Goal: Task Accomplishment & Management: Manage account settings

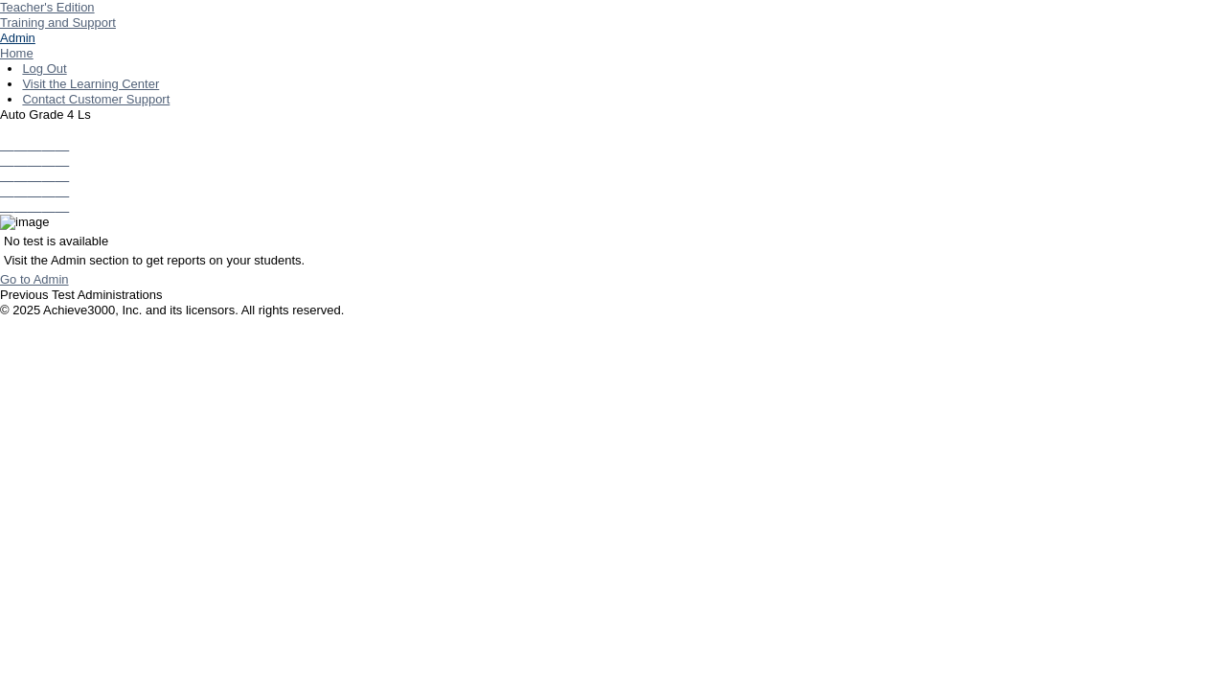
click at [35, 45] on link "Admin" at bounding box center [17, 38] width 35 height 14
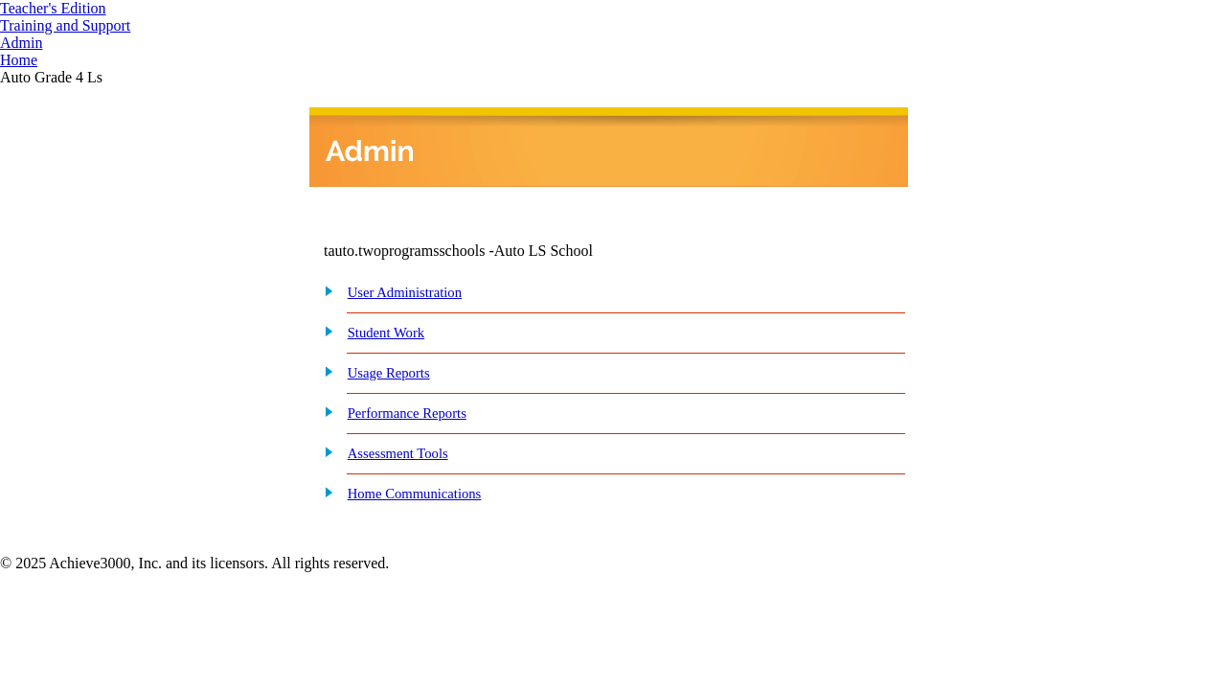
click at [423, 294] on link "User Administration" at bounding box center [405, 291] width 114 height 15
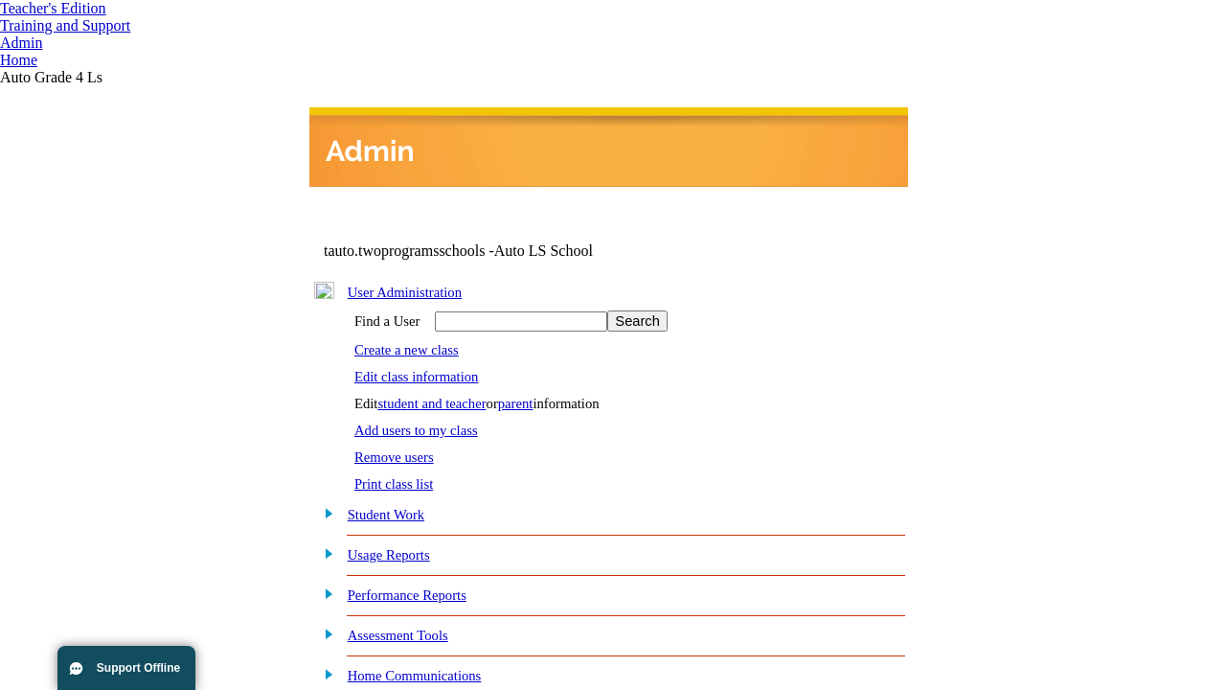
click at [423, 374] on link "Edit class information" at bounding box center [416, 376] width 124 height 15
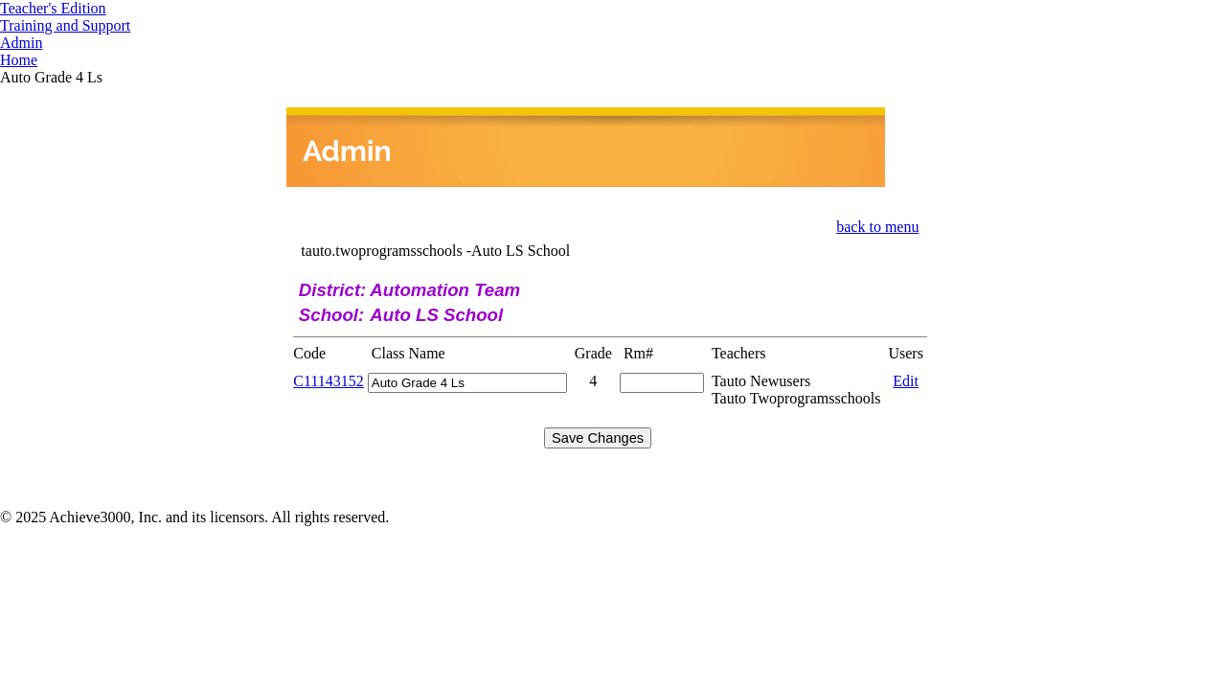
click at [340, 373] on link "C11143152" at bounding box center [328, 381] width 70 height 16
